Goal: Task Accomplishment & Management: Manage account settings

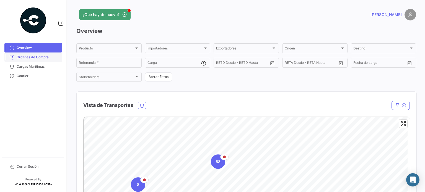
click at [50, 55] on span "Órdenes de Compra" at bounding box center [38, 57] width 43 height 5
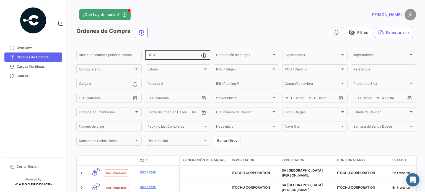
click at [162, 53] on div "OC #" at bounding box center [175, 54] width 54 height 11
paste input "22/09"
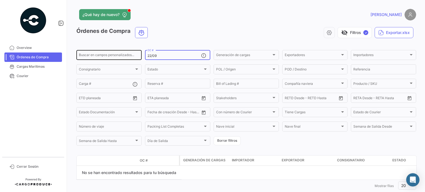
drag, startPoint x: 168, startPoint y: 56, endPoint x: 138, endPoint y: 57, distance: 29.9
click at [0, 0] on div "Buscar en campos personalizados... 22/09 OC # Generación de cargas Generación d…" at bounding box center [0, 0] width 0 height 0
paste input "80367455"
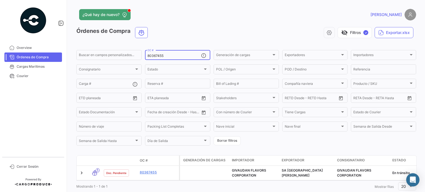
scroll to position [18, 0]
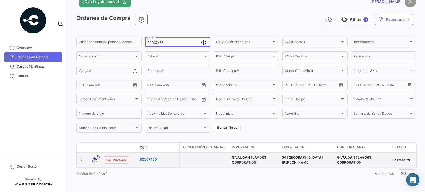
type input "80367455"
click at [154, 157] on link "80367455" at bounding box center [158, 159] width 37 height 5
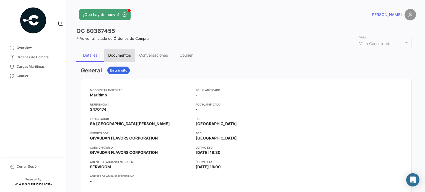
click at [127, 57] on div "Documentos" at bounding box center [119, 55] width 23 height 5
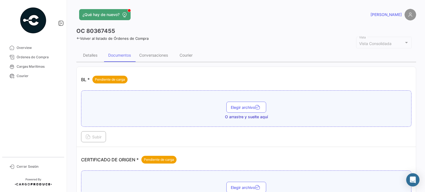
scroll to position [28, 0]
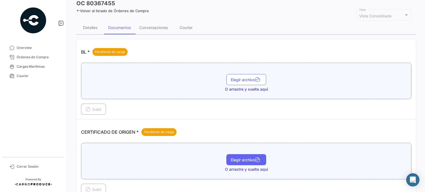
click at [239, 160] on span "Elegir archivo" at bounding box center [246, 160] width 31 height 5
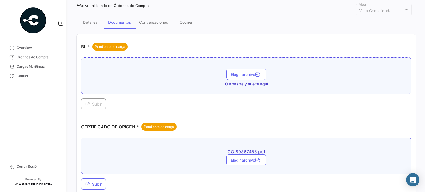
scroll to position [61, 0]
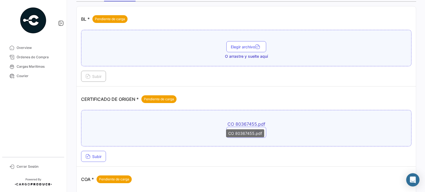
click at [243, 122] on span "CO 80367455.pdf" at bounding box center [247, 125] width 194 height 6
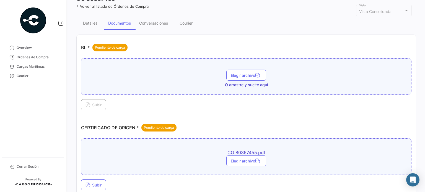
scroll to position [0, 0]
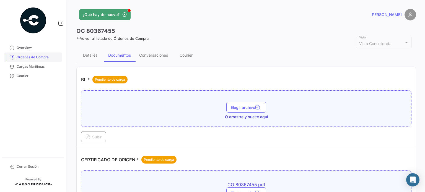
click at [37, 54] on link "Órdenes de Compra" at bounding box center [33, 57] width 58 height 9
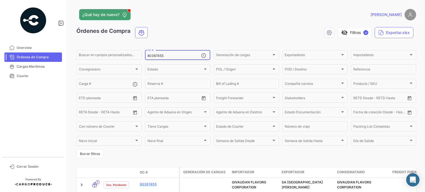
click at [168, 54] on input "80367455" at bounding box center [175, 56] width 54 height 4
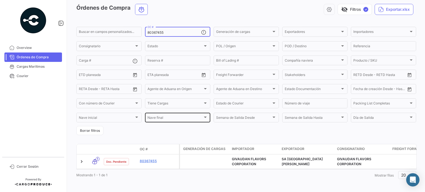
scroll to position [30, 0]
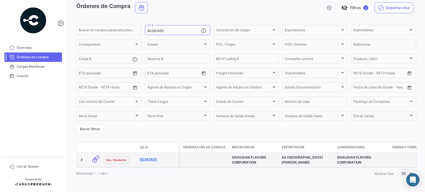
click at [147, 157] on link "80367455" at bounding box center [158, 159] width 37 height 5
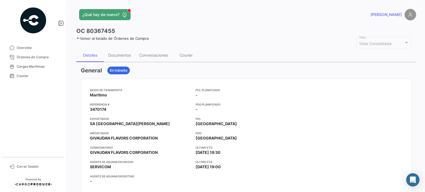
scroll to position [28, 0]
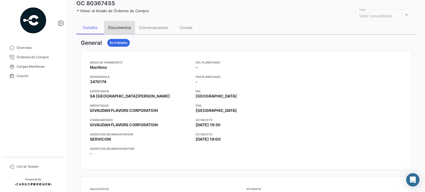
click at [119, 24] on div "Documentos" at bounding box center [119, 27] width 31 height 13
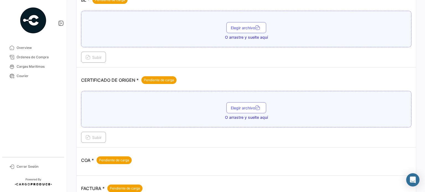
scroll to position [83, 0]
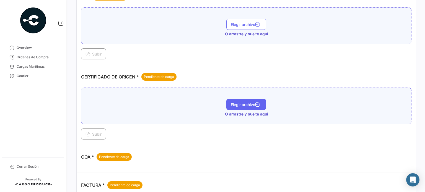
click at [249, 105] on span "Elegir archivo" at bounding box center [246, 104] width 31 height 5
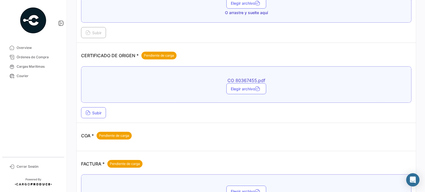
scroll to position [111, 0]
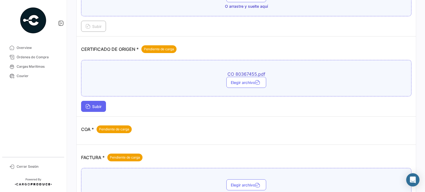
click at [90, 105] on icon at bounding box center [88, 107] width 5 height 5
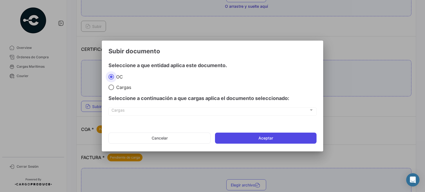
click at [250, 138] on button "Aceptar" at bounding box center [266, 138] width 102 height 11
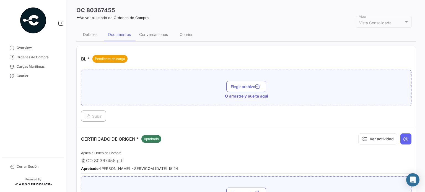
scroll to position [0, 0]
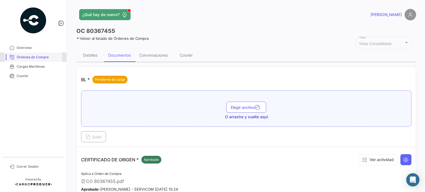
click at [40, 55] on span "Órdenes de Compra" at bounding box center [38, 57] width 43 height 5
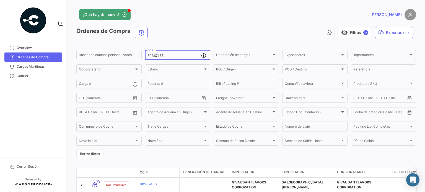
click at [166, 55] on input "80367455" at bounding box center [175, 56] width 54 height 4
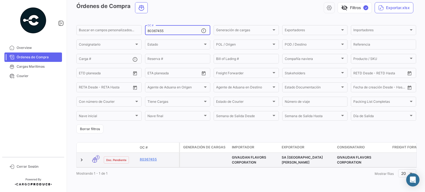
scroll to position [30, 0]
click at [149, 157] on link "80367455" at bounding box center [158, 159] width 37 height 5
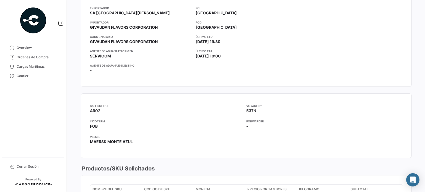
scroll to position [28, 0]
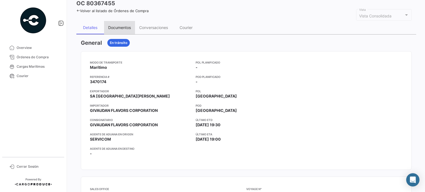
click at [116, 28] on div "Documentos" at bounding box center [119, 27] width 23 height 5
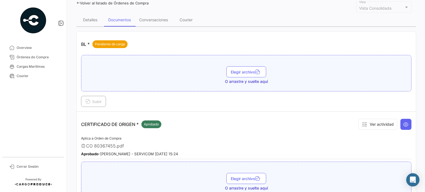
scroll to position [0, 0]
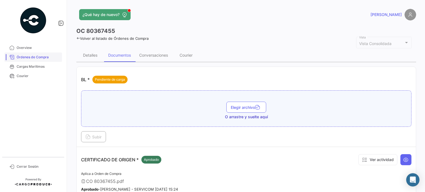
click at [37, 54] on link "Órdenes de Compra" at bounding box center [33, 57] width 58 height 9
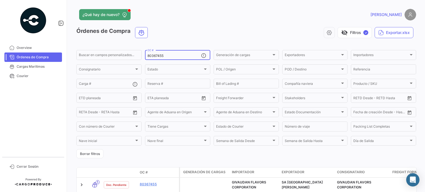
drag, startPoint x: 167, startPoint y: 56, endPoint x: 145, endPoint y: 55, distance: 21.9
click at [145, 55] on div "80367455 OC #" at bounding box center [177, 54] width 65 height 11
paste input "22/09"
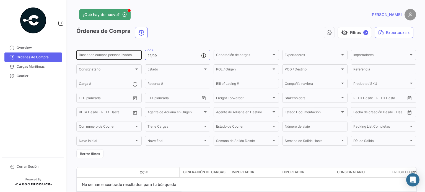
drag, startPoint x: 159, startPoint y: 53, endPoint x: 134, endPoint y: 53, distance: 25.8
click at [0, 0] on div "Buscar en campos personalizados... 22/09 OC # Generación de cargas Generación d…" at bounding box center [0, 0] width 0 height 0
click at [154, 57] on input "22/09" at bounding box center [175, 56] width 54 height 4
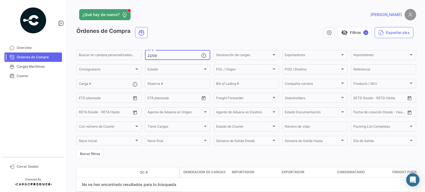
paste input "80366916"
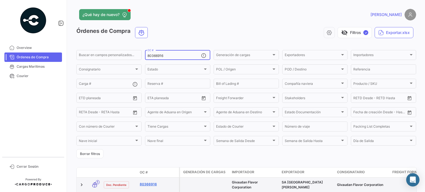
type input "80366916"
click at [150, 185] on link "80366916" at bounding box center [158, 184] width 37 height 5
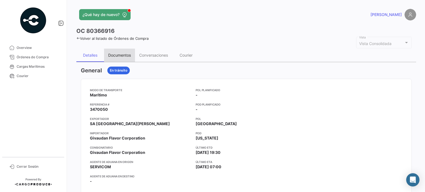
click at [123, 52] on div "Documentos" at bounding box center [119, 55] width 31 height 13
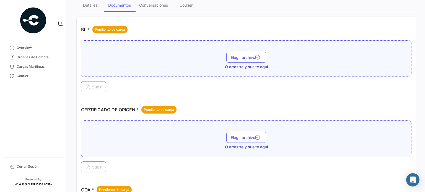
scroll to position [55, 0]
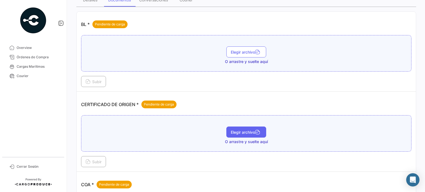
click at [239, 130] on span "Elegir archivo" at bounding box center [246, 132] width 31 height 5
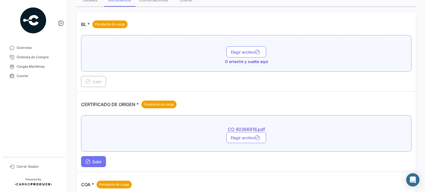
click at [99, 161] on span "Subir" at bounding box center [94, 162] width 16 height 5
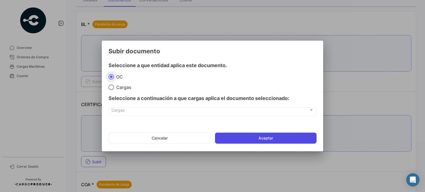
click at [243, 137] on button "Aceptar" at bounding box center [266, 138] width 102 height 11
